Goal: Task Accomplishment & Management: Manage account settings

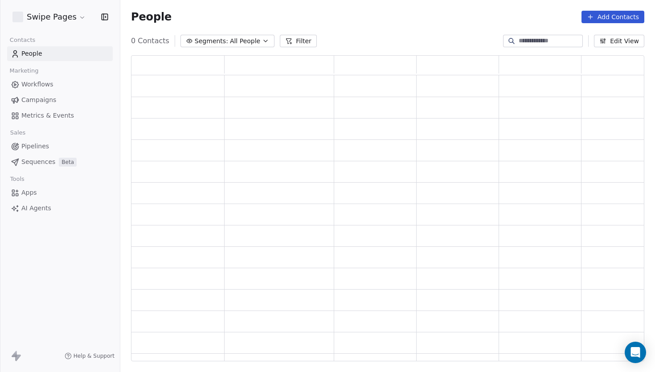
scroll to position [306, 513]
click at [47, 115] on span "Metrics & Events" at bounding box center [47, 115] width 53 height 9
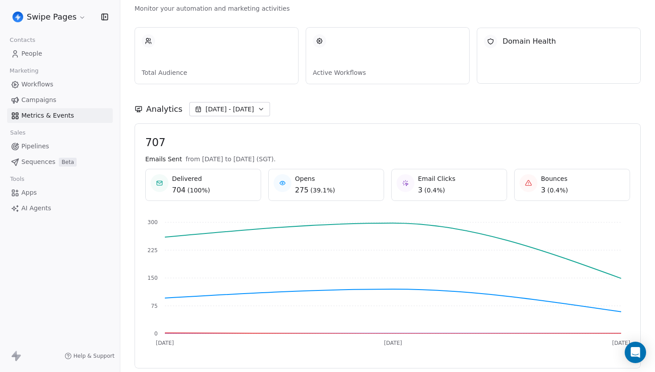
scroll to position [155, 0]
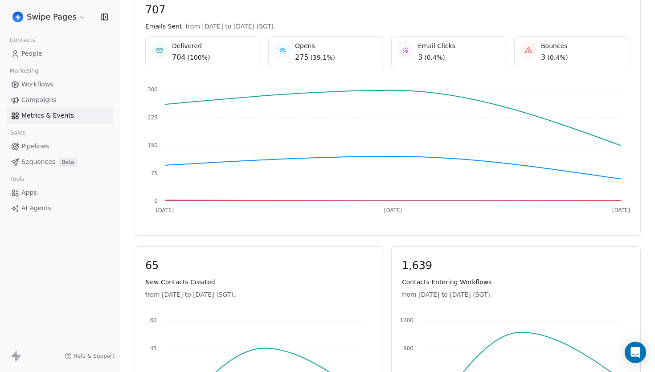
click at [66, 14] on html "Swipe Pages Contacts People Marketing Workflows Campaigns Metrics & Events Sale…" at bounding box center [327, 186] width 655 height 372
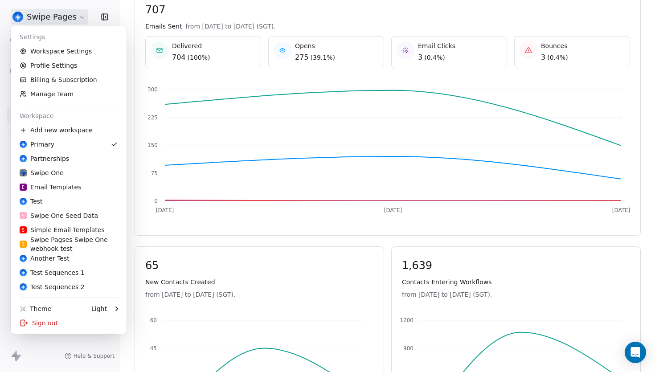
click at [302, 139] on html "Swipe Pages Contacts People Marketing Workflows Campaigns Metrics & Events Sale…" at bounding box center [327, 186] width 655 height 372
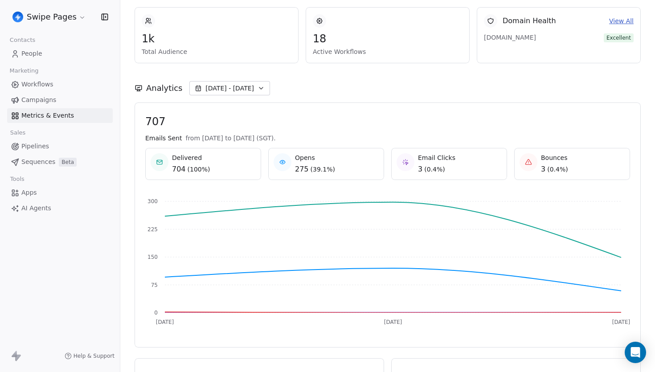
scroll to position [0, 0]
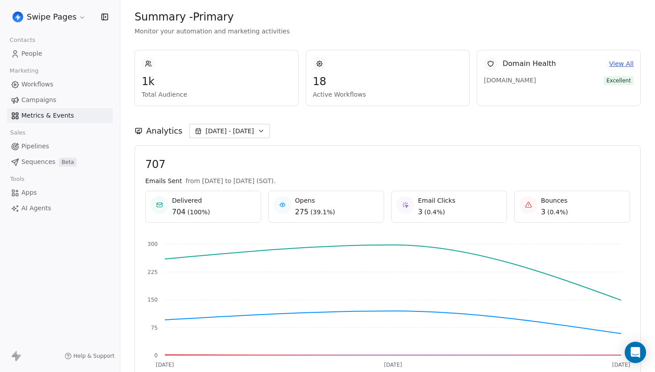
click at [318, 208] on span "( 39.1% )" at bounding box center [322, 212] width 24 height 9
click at [365, 208] on div "Opens 275 ( 39.1% )" at bounding box center [325, 206] width 105 height 21
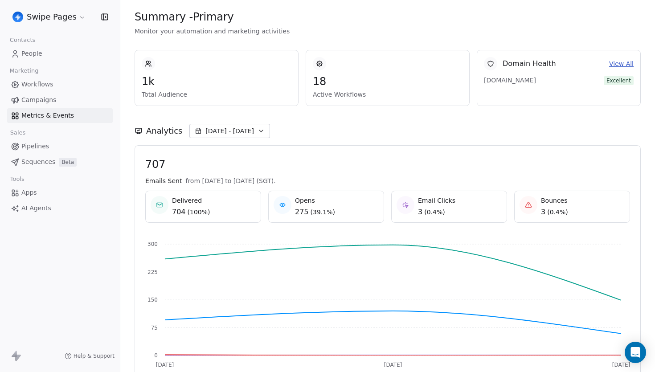
click at [433, 171] on span "707" at bounding box center [387, 164] width 485 height 13
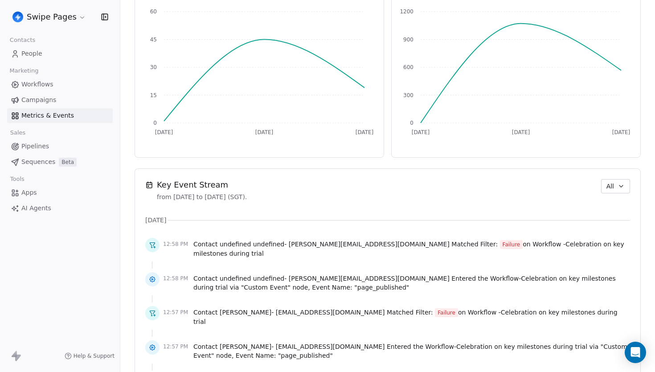
scroll to position [484, 0]
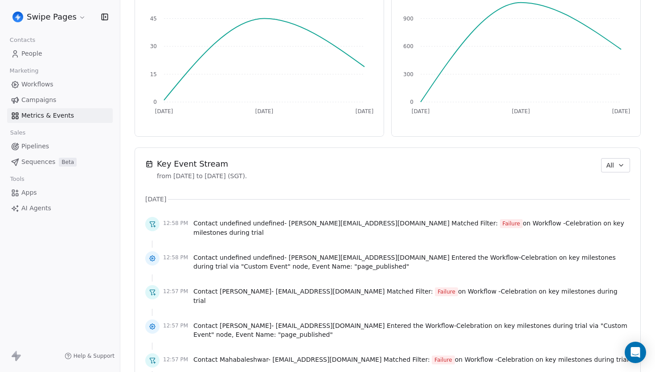
click at [607, 161] on span "All" at bounding box center [610, 165] width 8 height 9
click at [610, 229] on span "Contact/Webhook" at bounding box center [616, 228] width 55 height 9
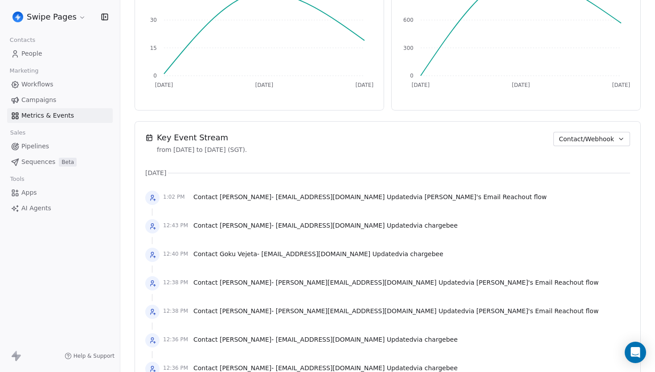
scroll to position [527, 0]
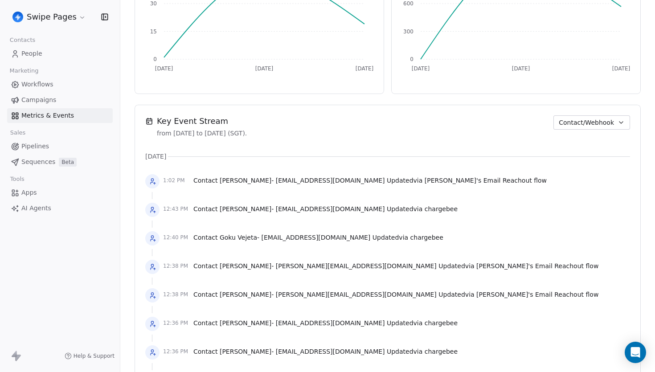
click at [75, 14] on html "Swipe Pages Contacts People Marketing Workflows Campaigns Metrics & Events Sale…" at bounding box center [327, 186] width 655 height 372
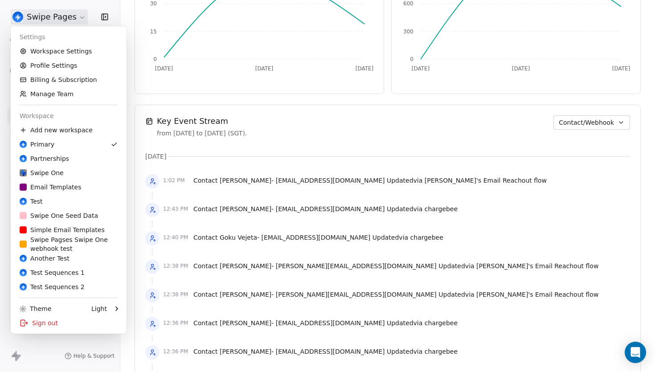
click at [75, 14] on html "Swipe Pages Contacts People Marketing Workflows Campaigns Metrics & Events Sale…" at bounding box center [327, 186] width 655 height 372
click at [65, 53] on link "Workspace Settings" at bounding box center [68, 51] width 109 height 14
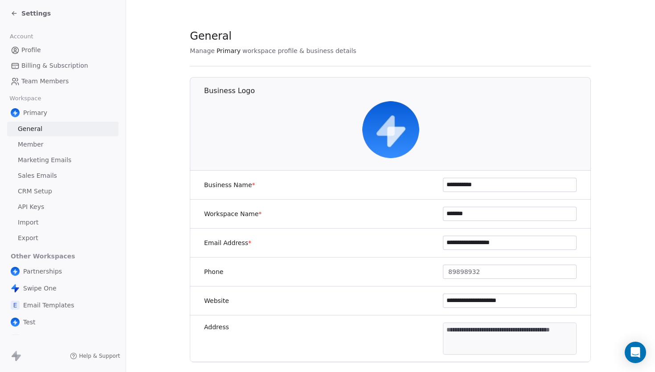
click at [51, 143] on link "Member" at bounding box center [62, 144] width 111 height 15
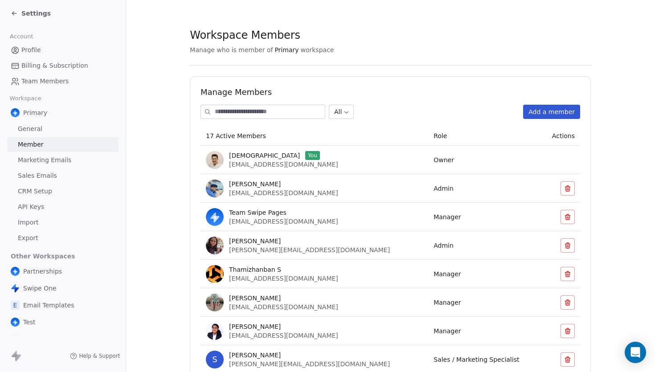
click at [67, 87] on link "Team Members" at bounding box center [62, 81] width 111 height 15
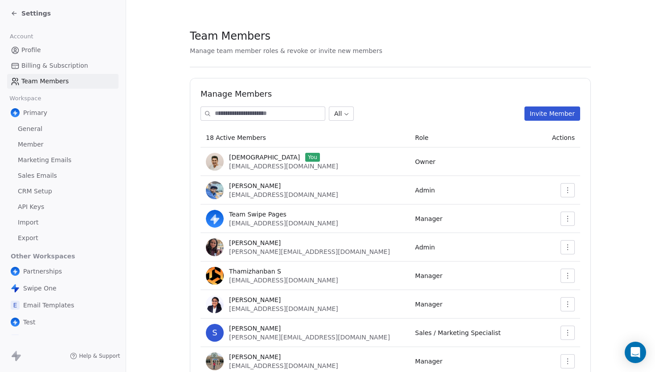
click at [555, 116] on button "Invite Member" at bounding box center [552, 113] width 56 height 14
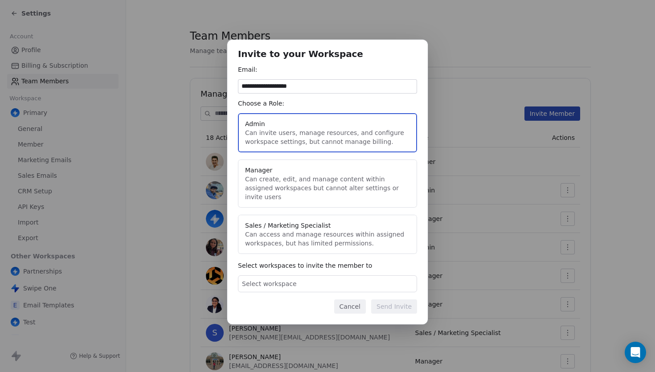
type input "**********"
click at [368, 107] on div "Choose a Role:" at bounding box center [327, 103] width 179 height 9
click at [322, 283] on div "Select workspace" at bounding box center [327, 283] width 179 height 17
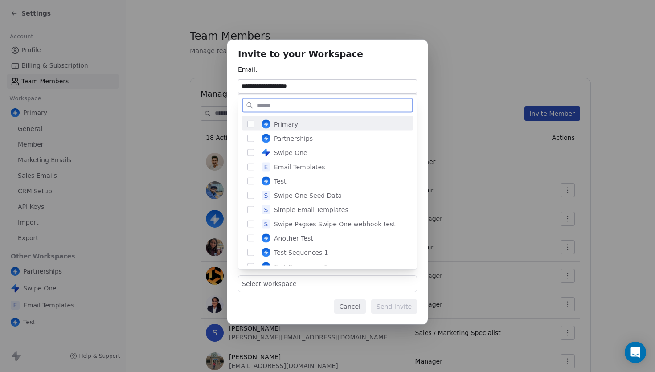
click at [287, 125] on span "Primary" at bounding box center [286, 124] width 24 height 9
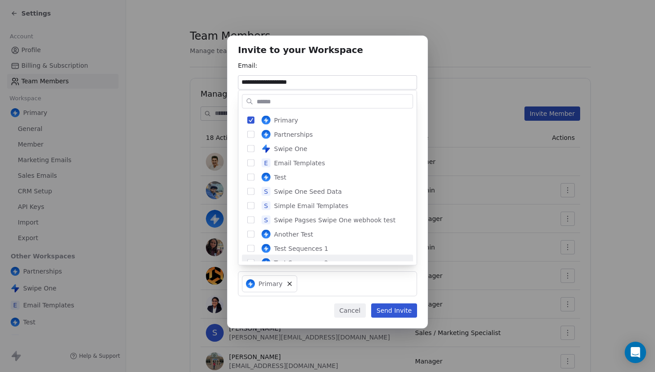
click at [285, 310] on div "**********" at bounding box center [327, 186] width 655 height 330
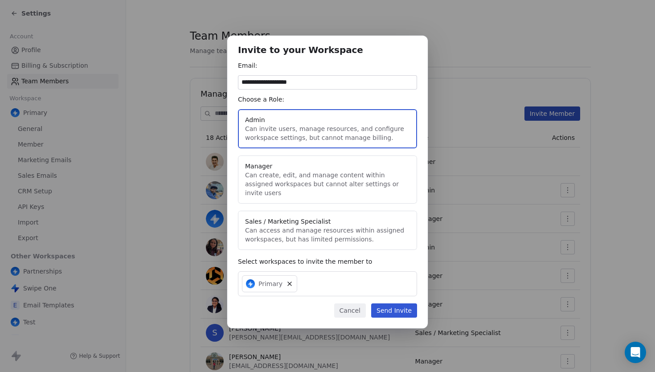
click at [326, 184] on button "Manager Can create, edit, and manage content within assigned workspaces but can…" at bounding box center [327, 179] width 179 height 48
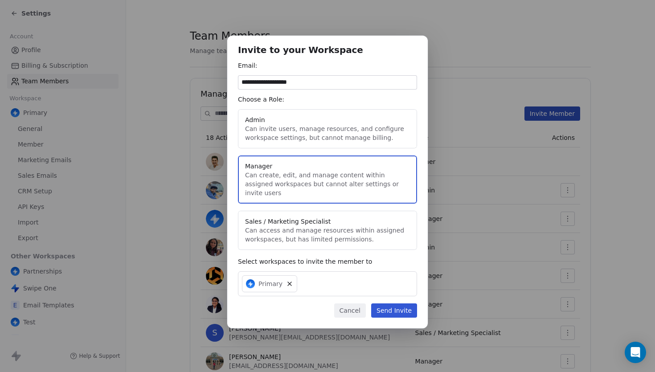
click at [376, 217] on button "Sales / Marketing Specialist Can access and manage resources within assigned wo…" at bounding box center [327, 230] width 179 height 39
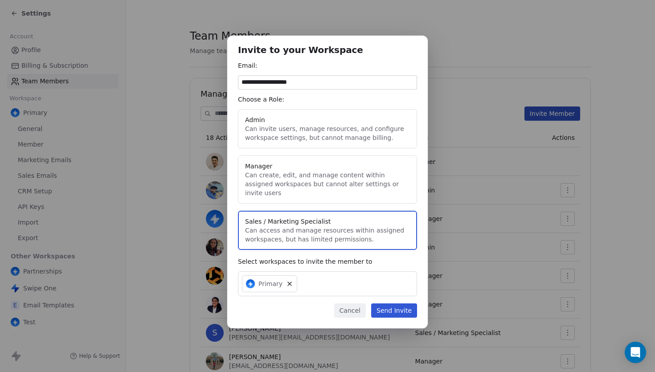
click at [394, 306] on button "Send Invite" at bounding box center [394, 310] width 46 height 14
